Goal: Navigation & Orientation: Find specific page/section

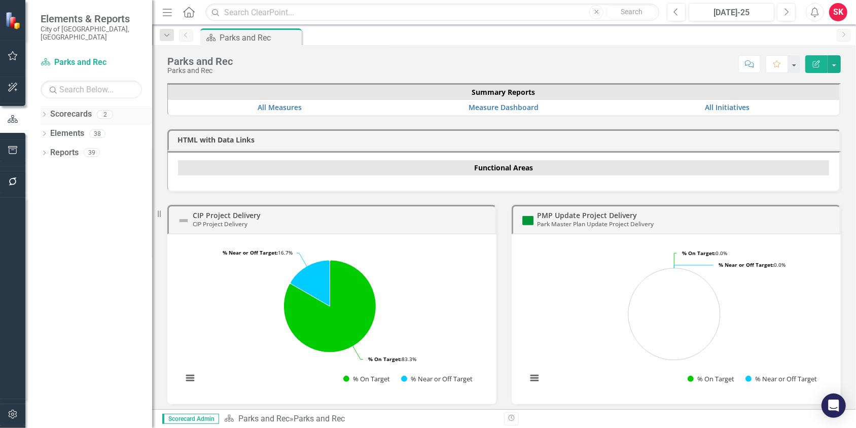
click at [49, 106] on div "Dropdown Scorecards 2" at bounding box center [97, 115] width 112 height 19
click at [42, 113] on icon "Dropdown" at bounding box center [44, 116] width 7 height 6
click at [75, 128] on link "Parks and Rec" at bounding box center [104, 134] width 96 height 12
click at [49, 130] on icon "Dropdown" at bounding box center [50, 133] width 8 height 6
click at [100, 147] on link "Implementation of the Parks and Recreation Master Plan" at bounding box center [109, 153] width 86 height 12
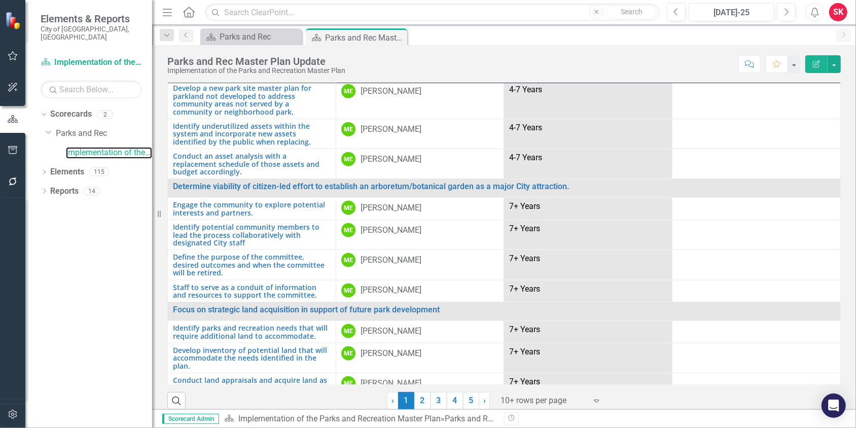
scroll to position [29, 0]
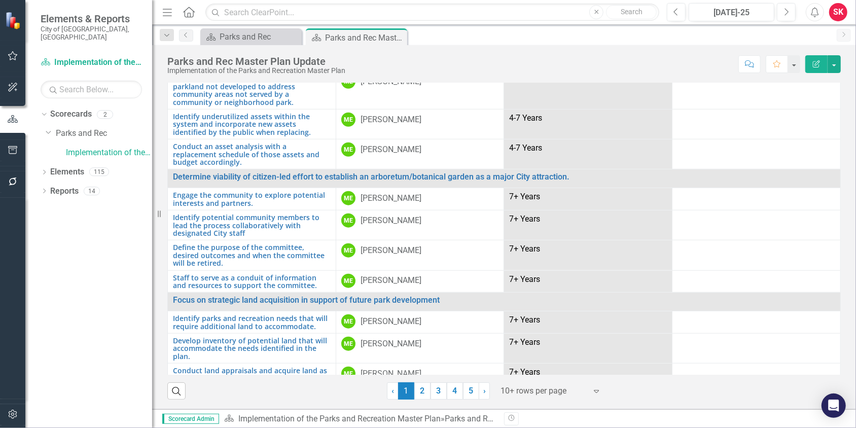
click at [591, 389] on icon "Expand" at bounding box center [596, 391] width 10 height 8
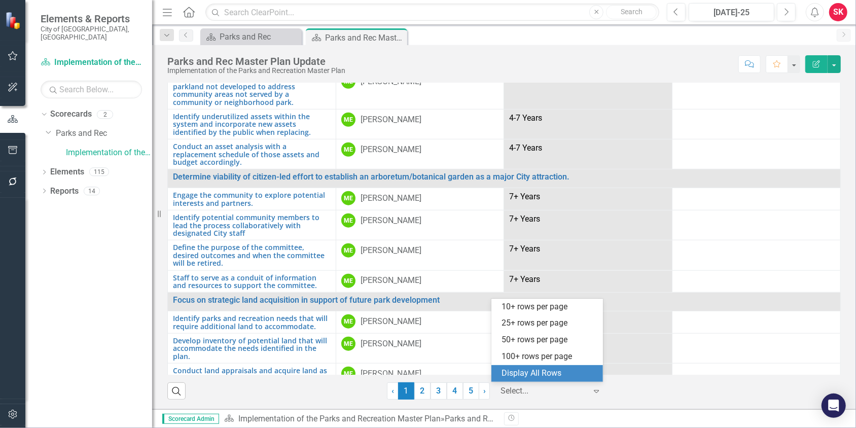
click at [538, 372] on div "Display All Rows" at bounding box center [548, 373] width 95 height 12
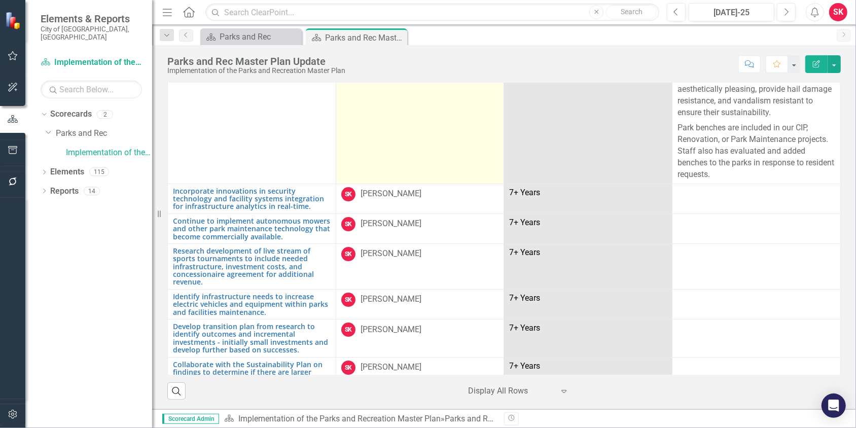
scroll to position [2526, 0]
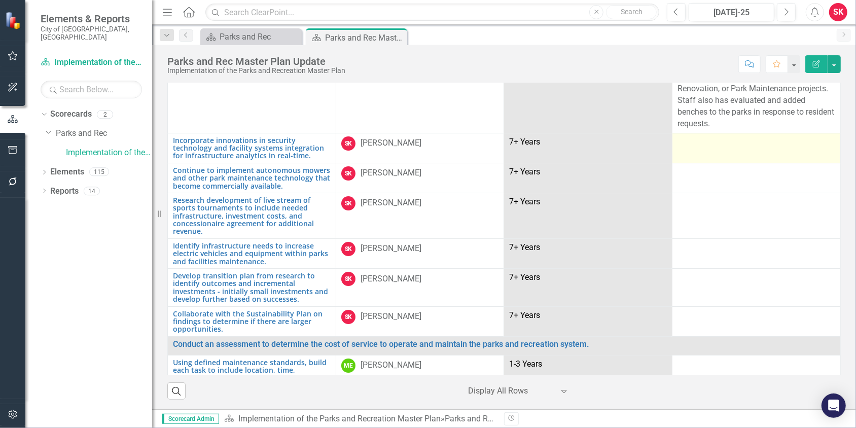
click at [744, 133] on td at bounding box center [756, 148] width 168 height 30
